Goal: Transaction & Acquisition: Purchase product/service

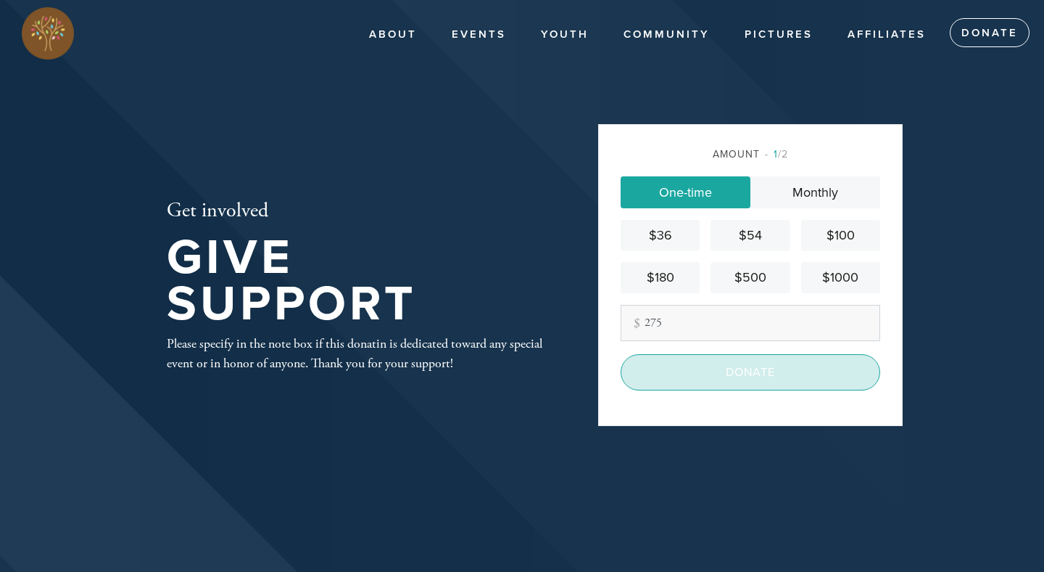
type input "275"
click at [741, 376] on input "Donate" at bounding box center [751, 372] width 260 height 36
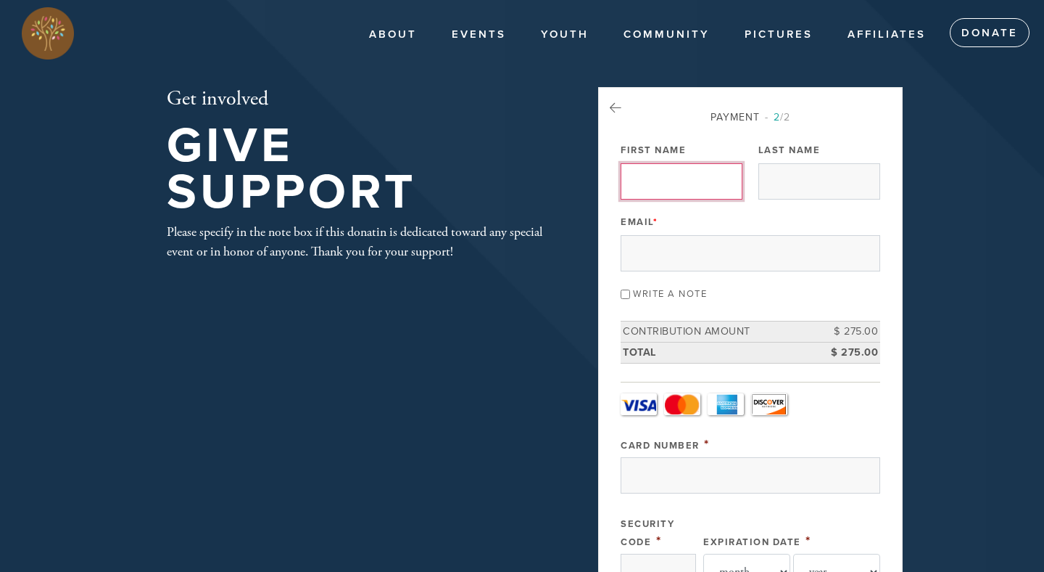
click at [677, 190] on input "First Name" at bounding box center [682, 181] width 122 height 36
type input "[PERSON_NAME]"
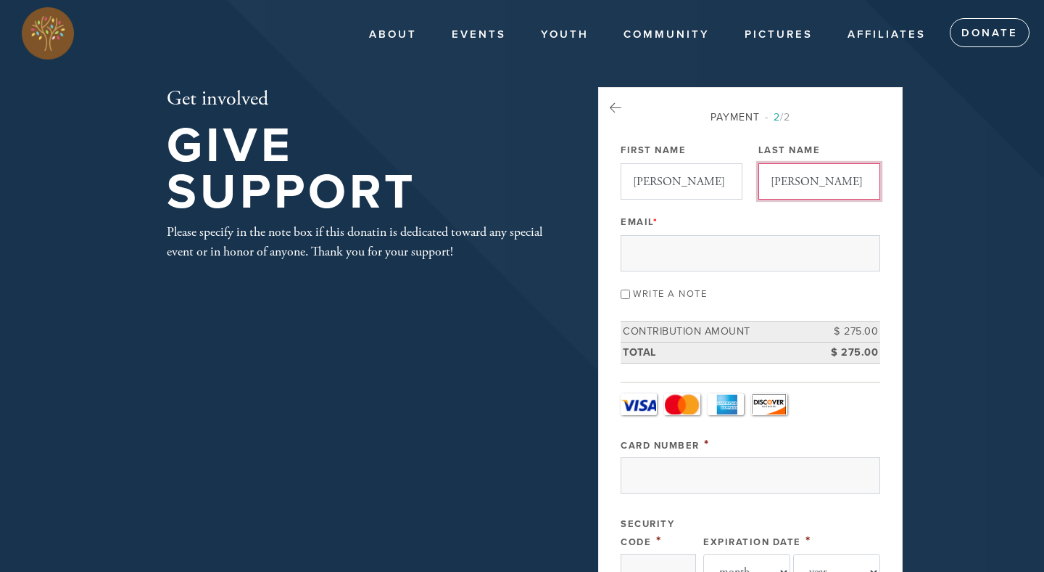
type input "[EMAIL_ADDRESS][DOMAIN_NAME]"
type input "[STREET_ADDRESS][PERSON_NAME]"
type input "San Antonio"
type input "78216"
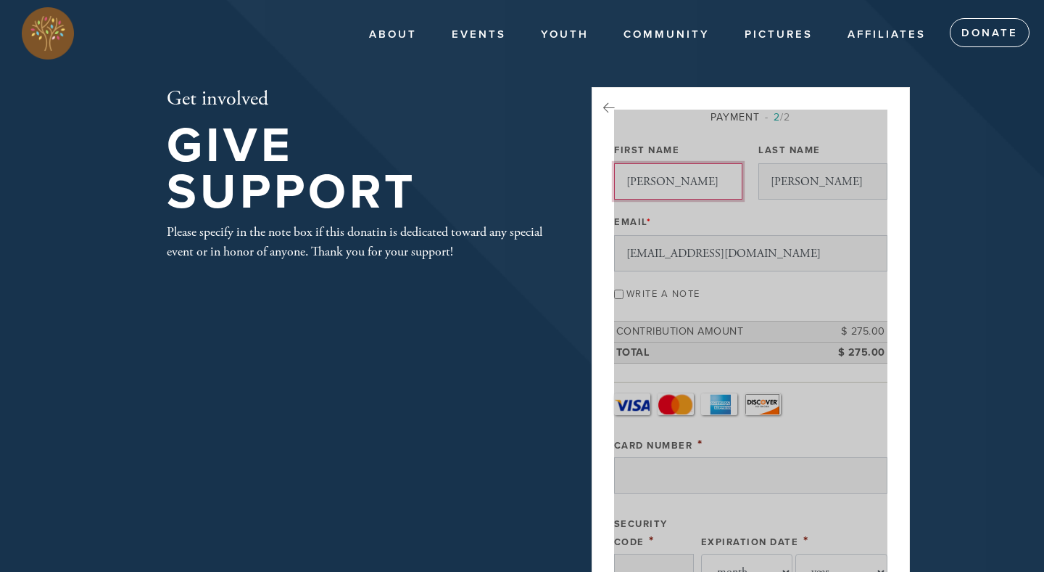
scroll to position [694, 0]
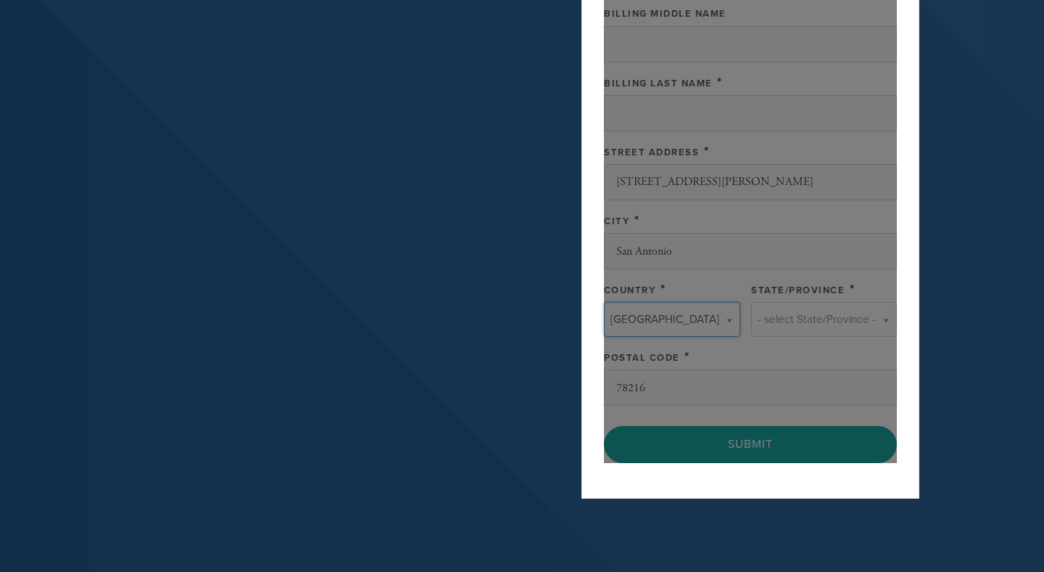
type input "[GEOGRAPHIC_DATA]"
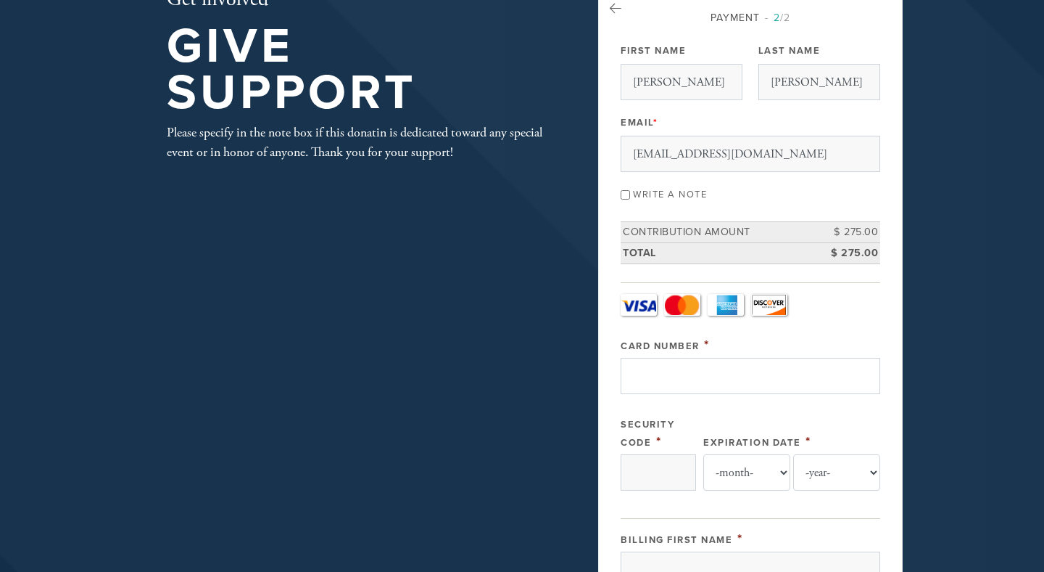
scroll to position [90, 0]
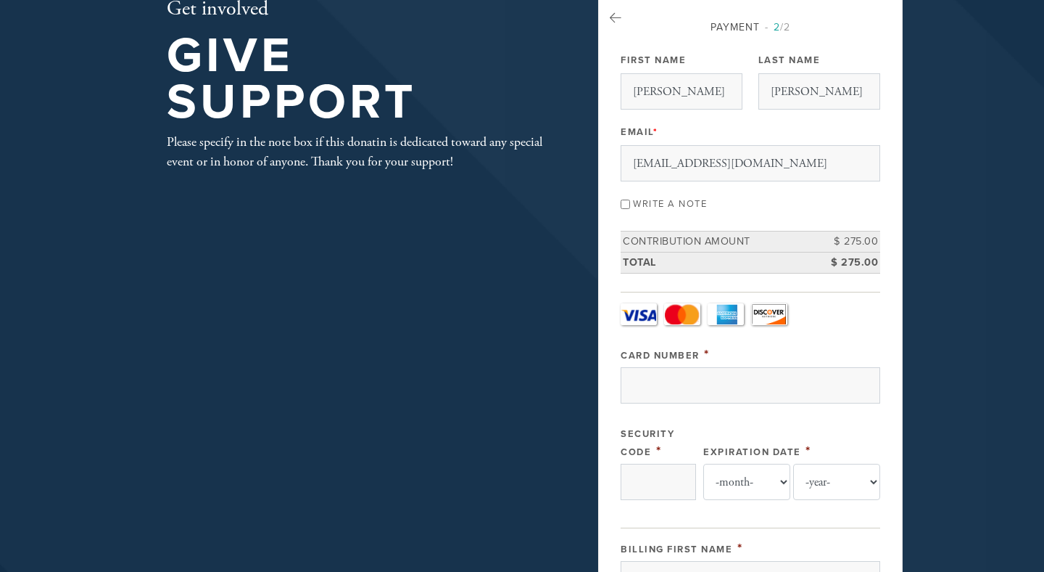
click at [672, 207] on label "Write a note" at bounding box center [670, 204] width 74 height 12
click at [630, 207] on input "Write a note" at bounding box center [625, 203] width 9 height 9
checkbox input "true"
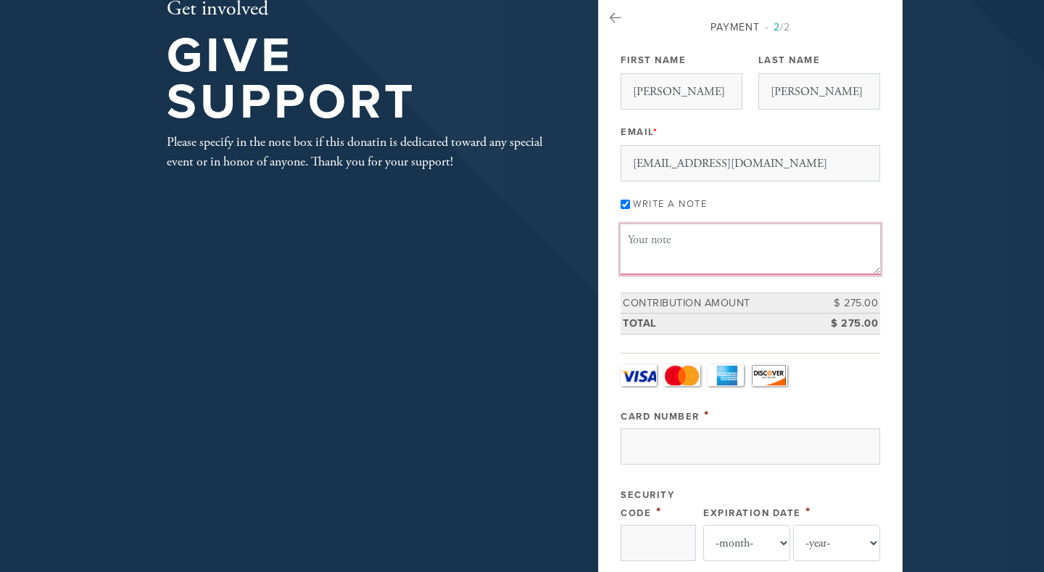
click at [675, 242] on textarea "Message or dedication" at bounding box center [751, 248] width 260 height 49
type textarea "for Calendar"
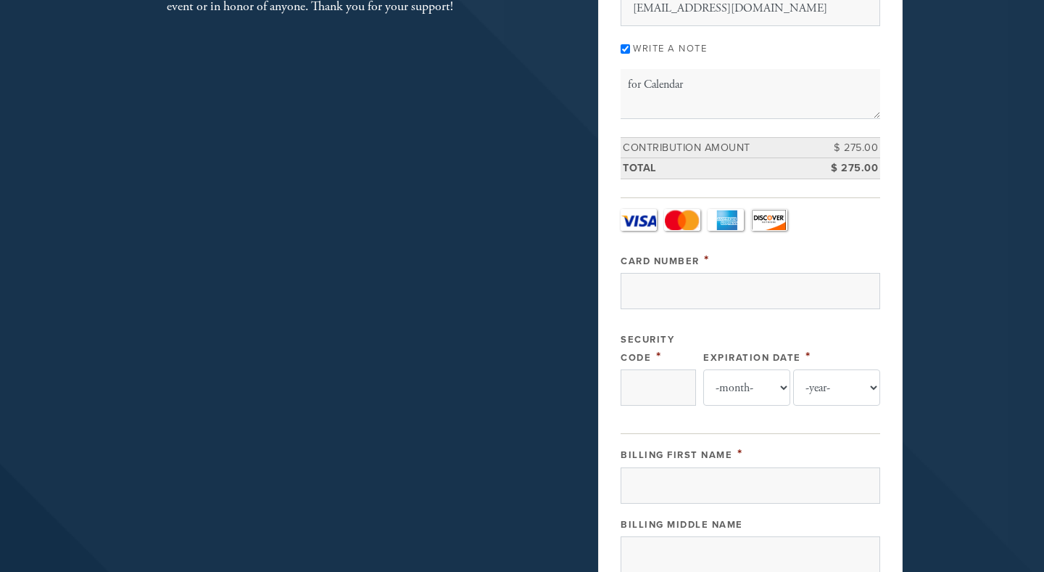
scroll to position [269, 0]
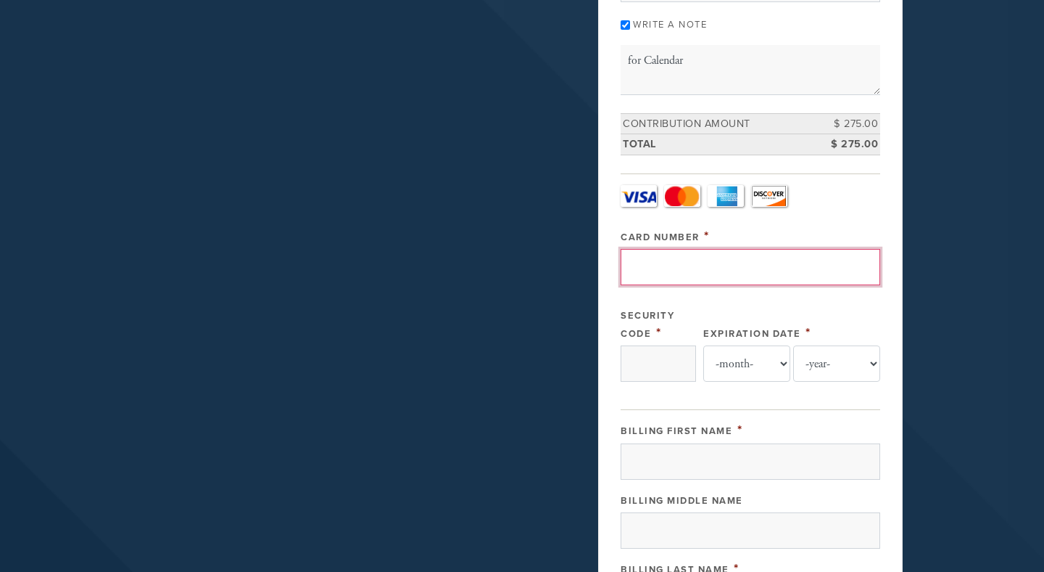
click at [738, 255] on input "Card Number" at bounding box center [751, 267] width 260 height 36
type input "[CREDIT_CARD_NUMBER]"
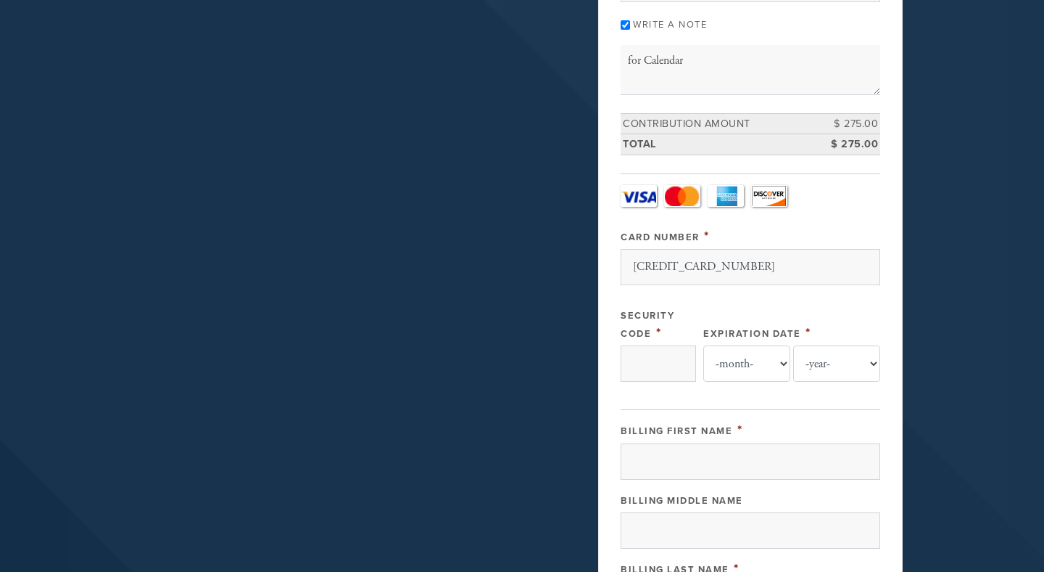
type input "251"
select select "2"
select select "2027"
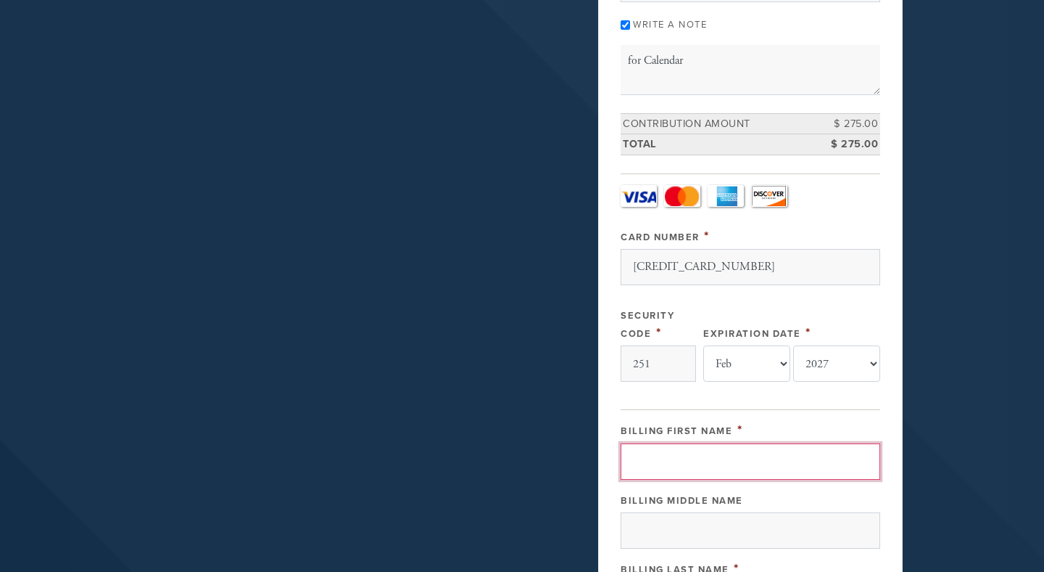
type input "[PERSON_NAME]"
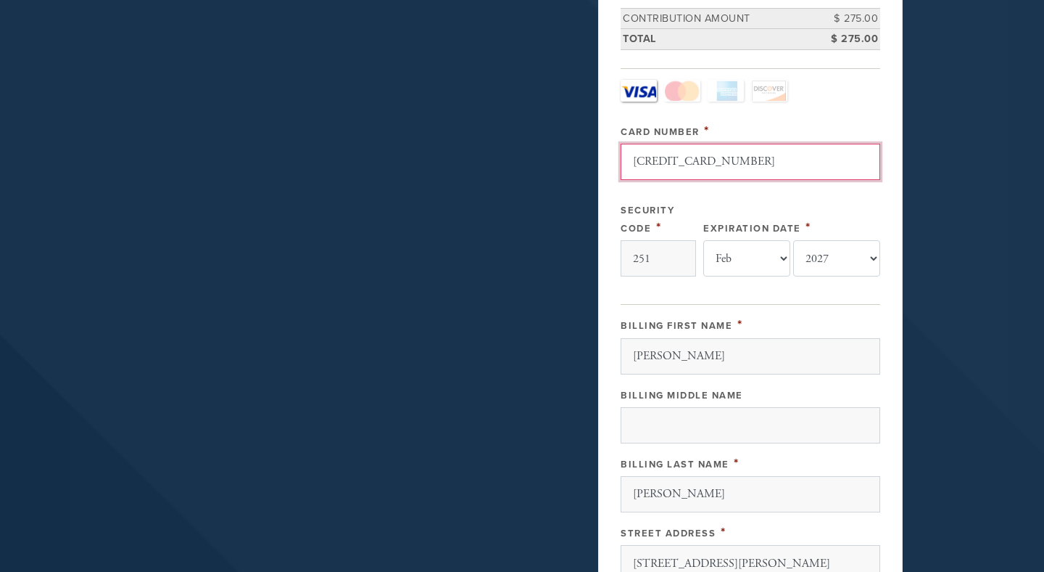
scroll to position [390, 0]
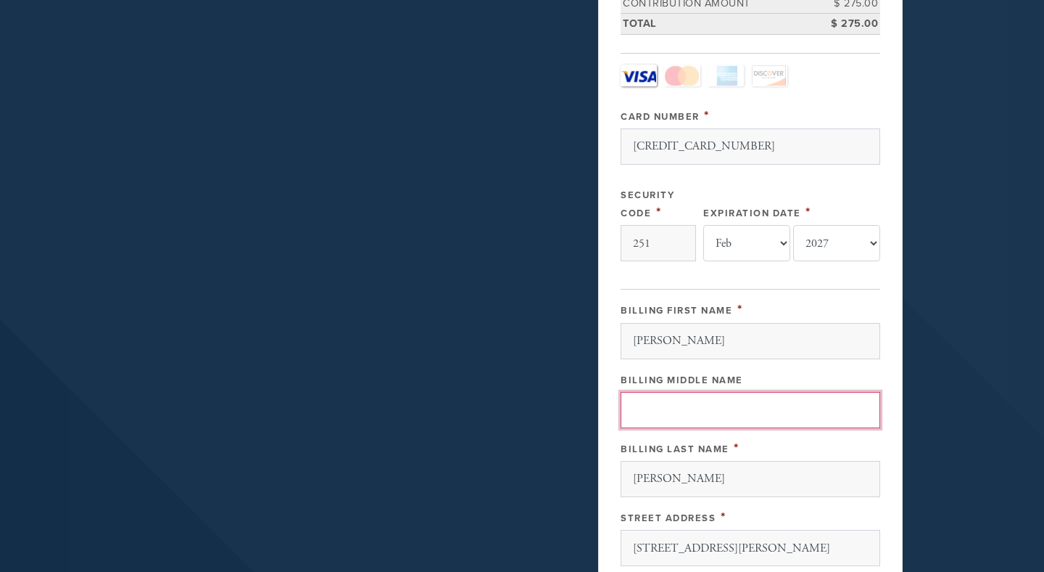
click at [813, 409] on input "Billing Middle Name" at bounding box center [751, 410] width 260 height 36
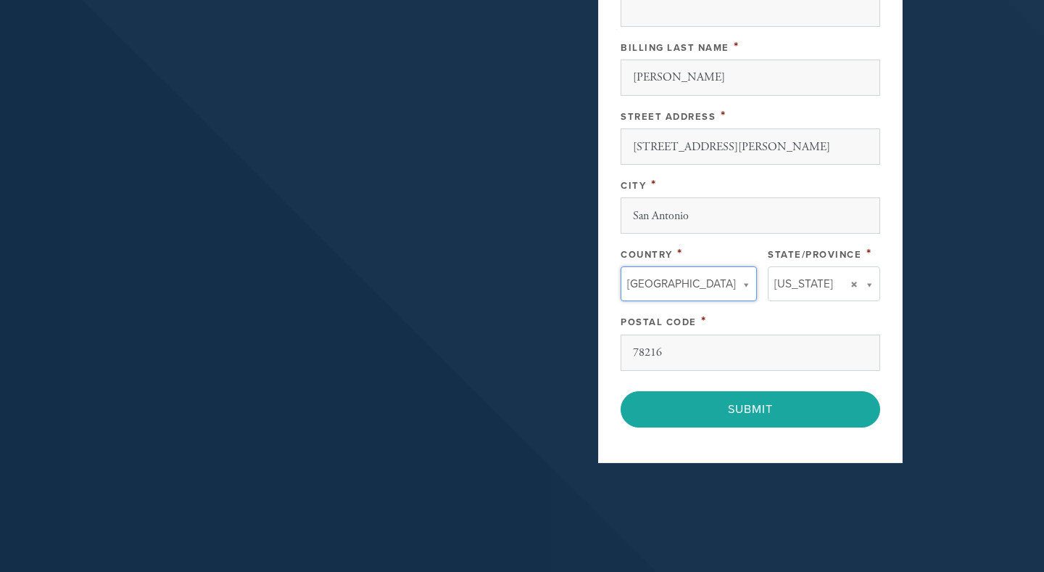
scroll to position [802, 0]
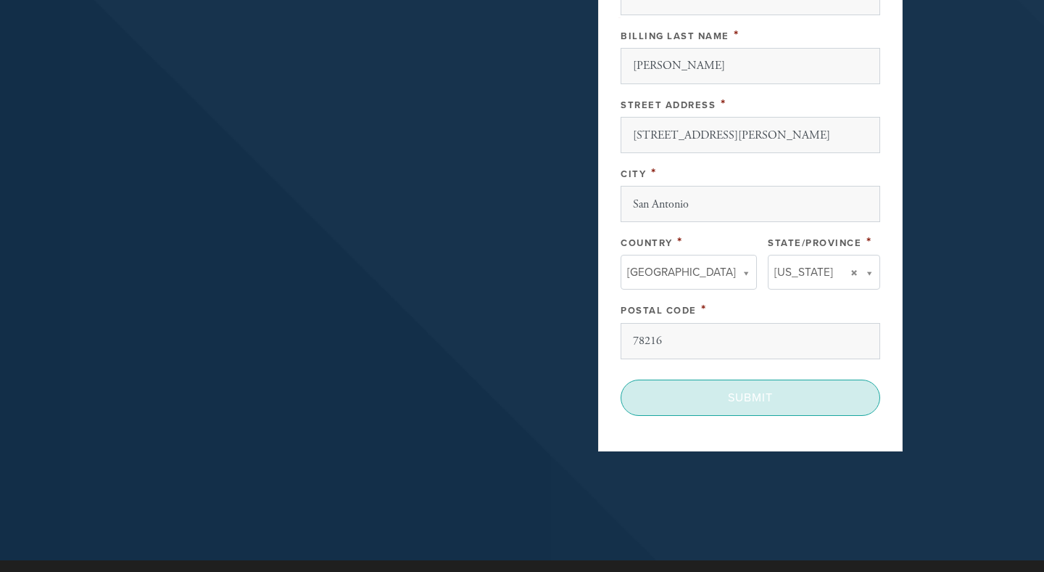
click at [736, 395] on input "Submit" at bounding box center [751, 397] width 260 height 36
